Goal: Check status

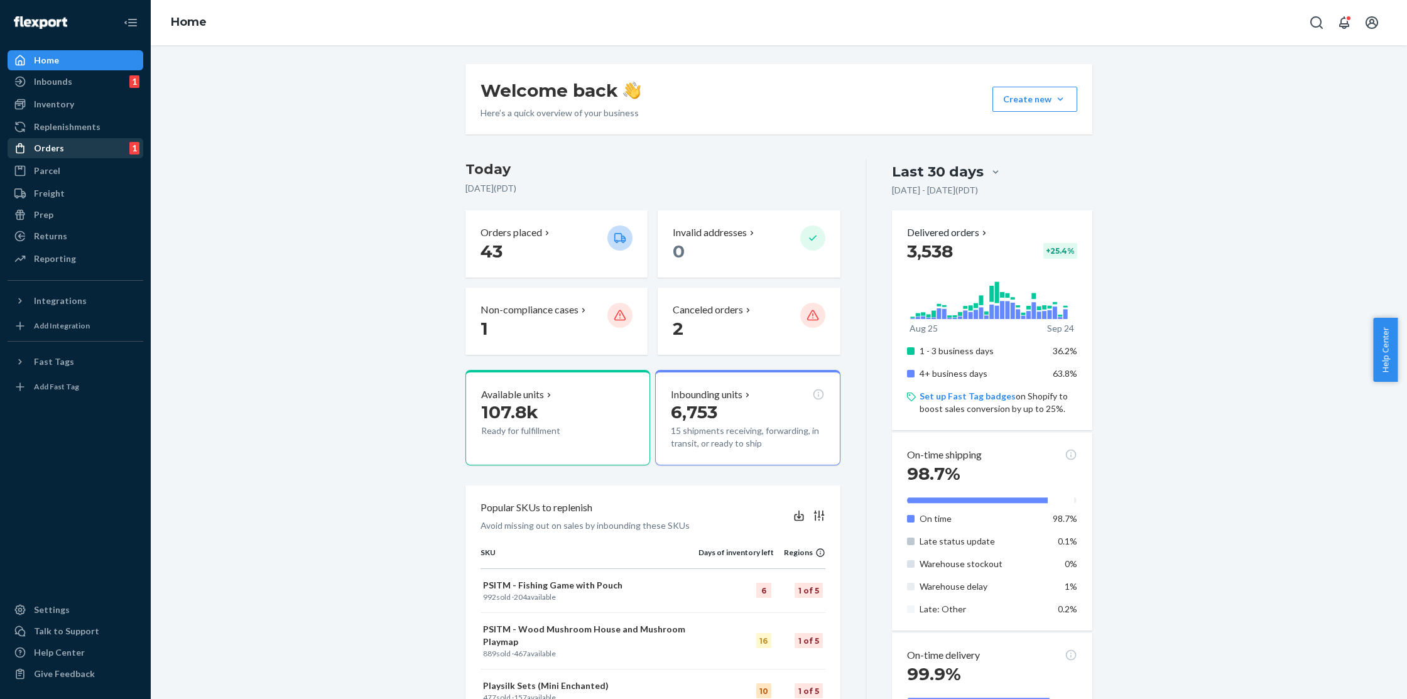
click at [60, 146] on div "Orders" at bounding box center [49, 148] width 30 height 13
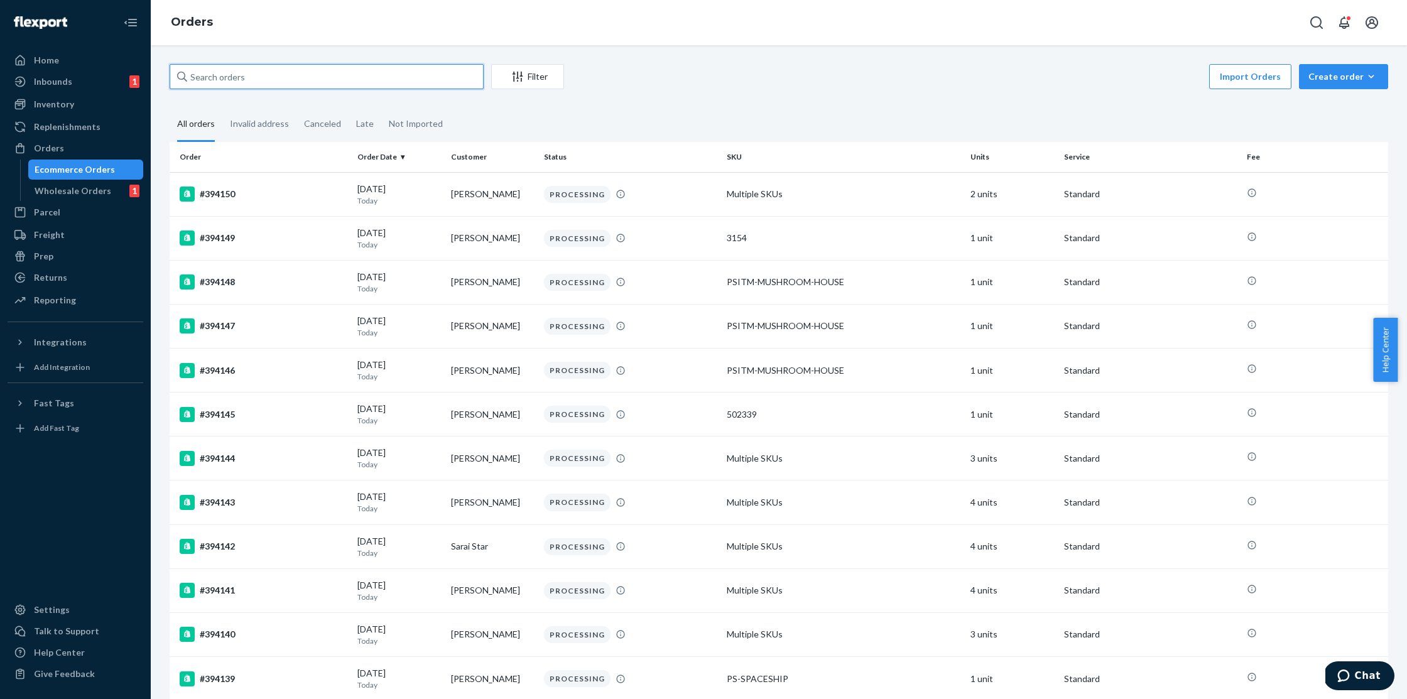
click at [279, 83] on input "text" at bounding box center [327, 76] width 314 height 25
paste input "[PERSON_NAME]"
type input "[PERSON_NAME]"
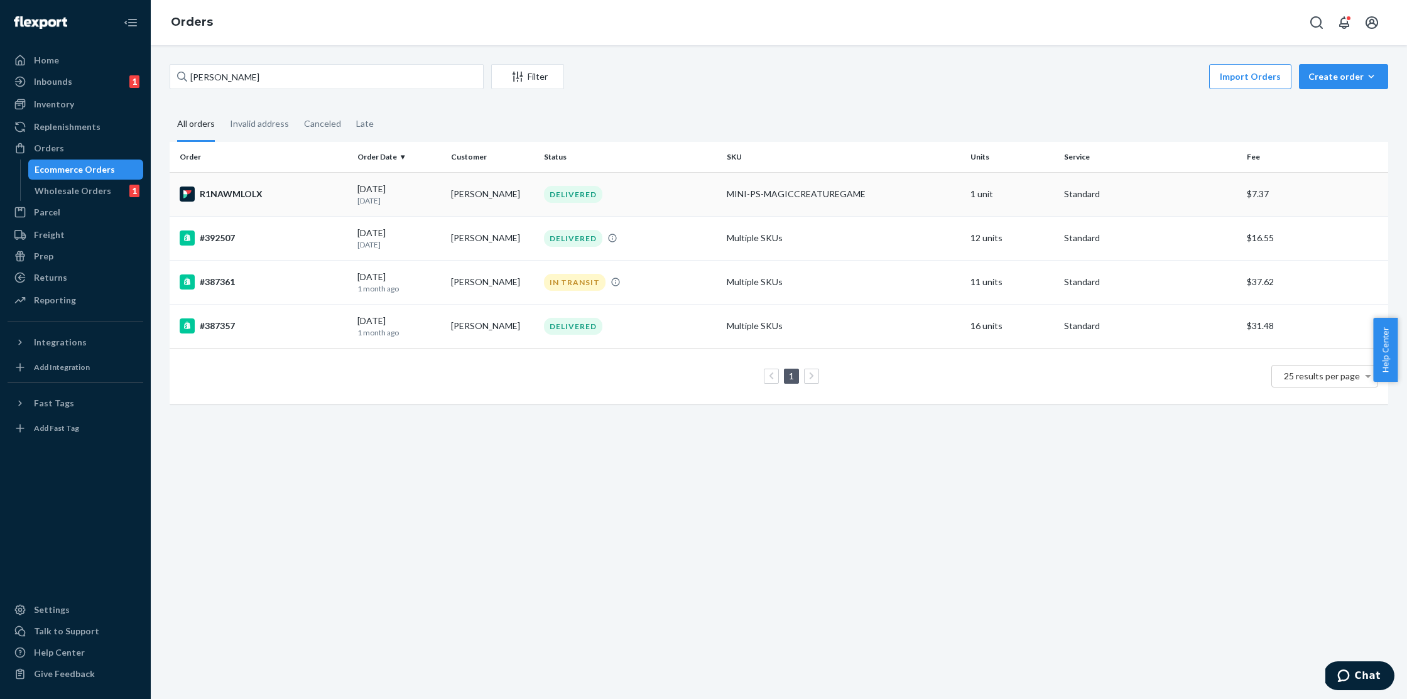
click at [266, 191] on div "R1NAWMLOLX" at bounding box center [264, 194] width 168 height 15
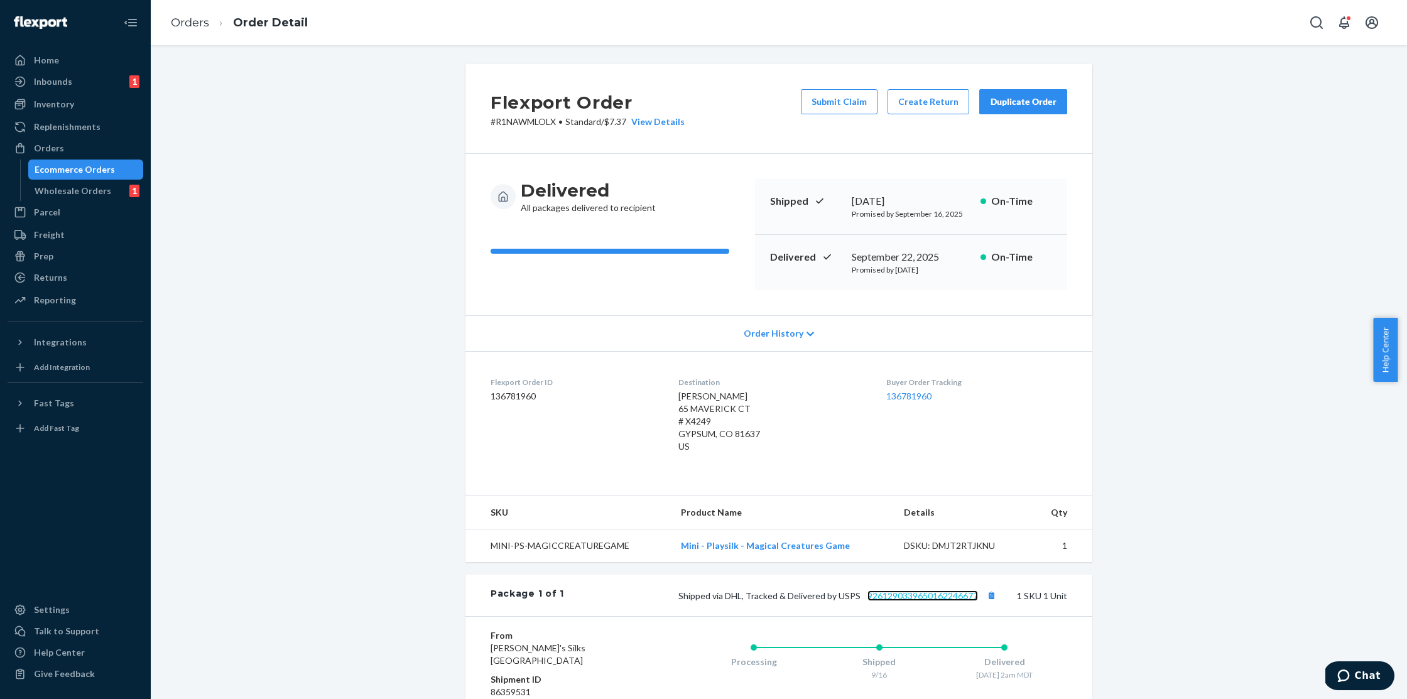
click at [883, 593] on link "9261290339650162246677" at bounding box center [922, 595] width 111 height 11
